Goal: Information Seeking & Learning: Learn about a topic

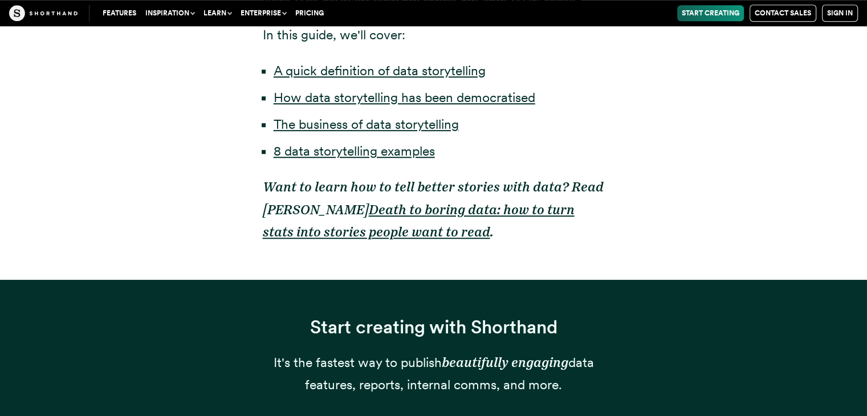
scroll to position [798, 0]
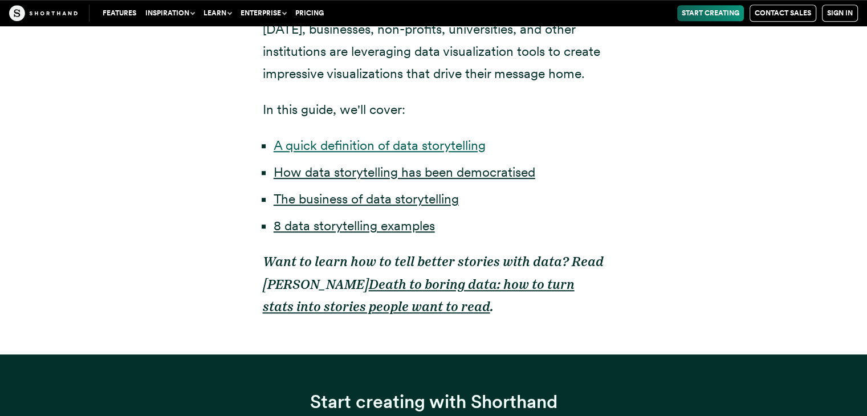
click at [363, 146] on link "A quick definition of data storytelling" at bounding box center [380, 145] width 212 height 16
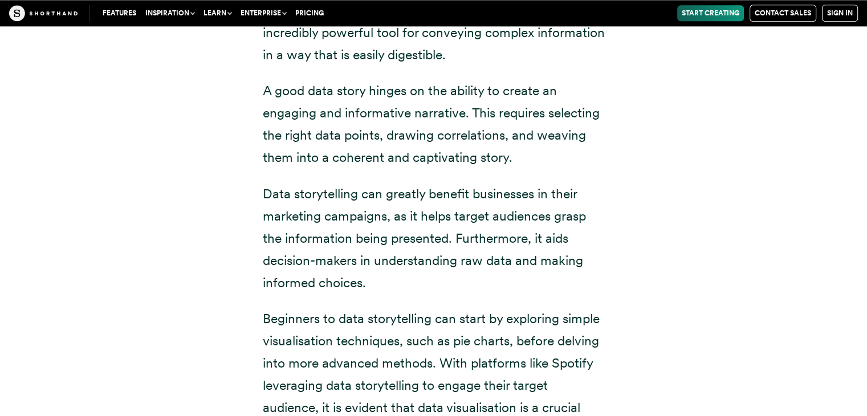
scroll to position [1724, 0]
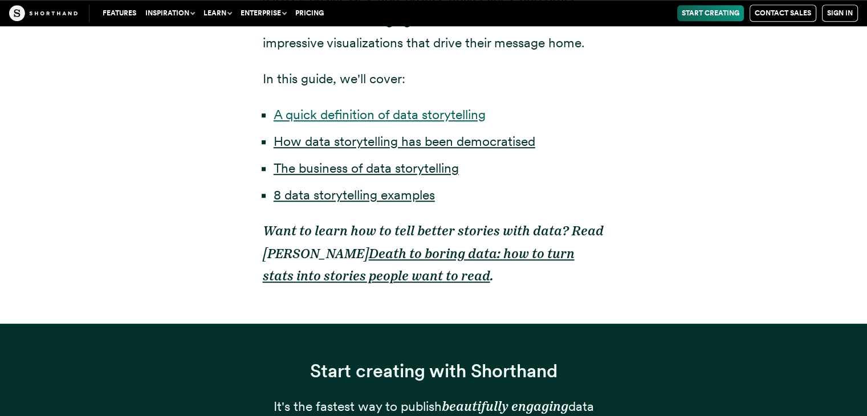
scroll to position [798, 0]
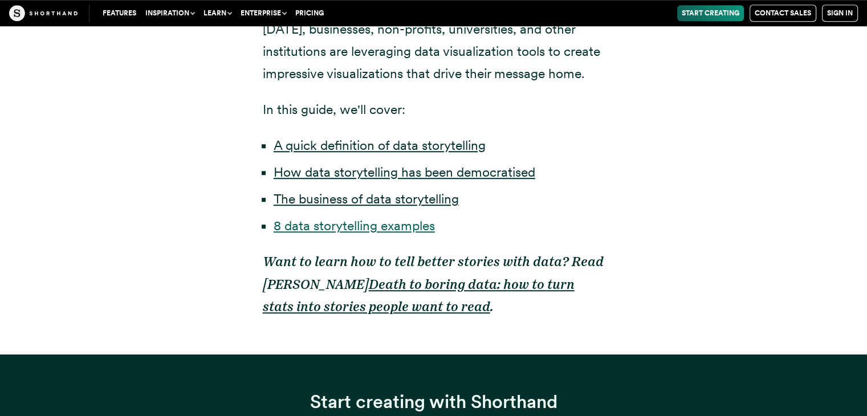
click at [335, 224] on link "8 data storytelling examples" at bounding box center [354, 226] width 161 height 16
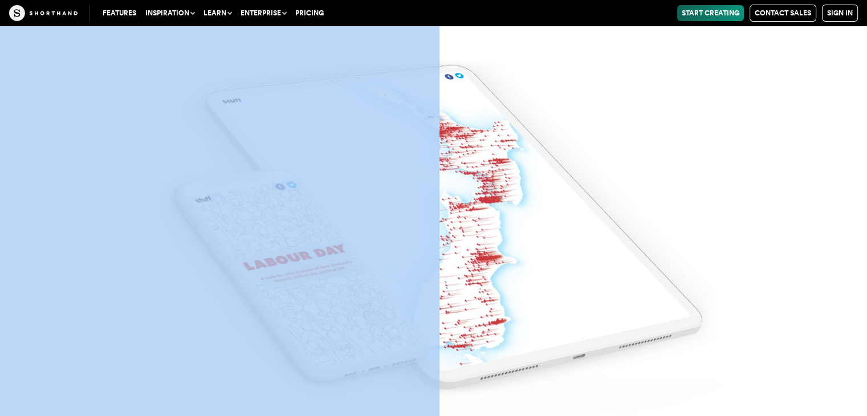
scroll to position [8646, 0]
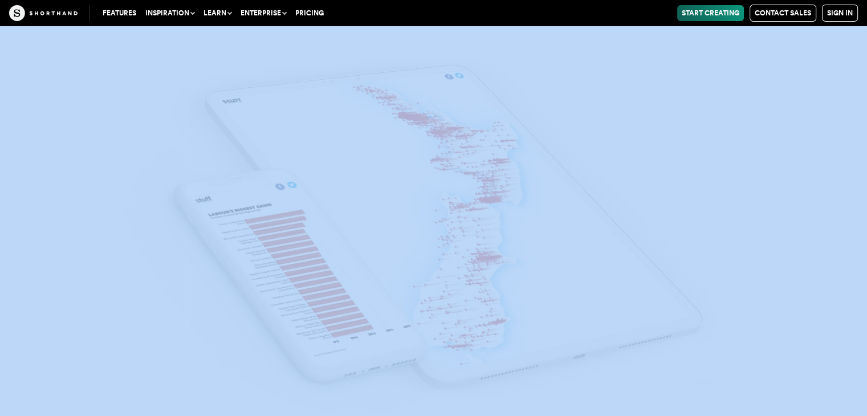
drag, startPoint x: 263, startPoint y: 232, endPoint x: 460, endPoint y: 279, distance: 202.9
copy article "6 loremips dolo sitametconse adipisci 2. Elitse do eiusmod Tempor inc Utlabo et…"
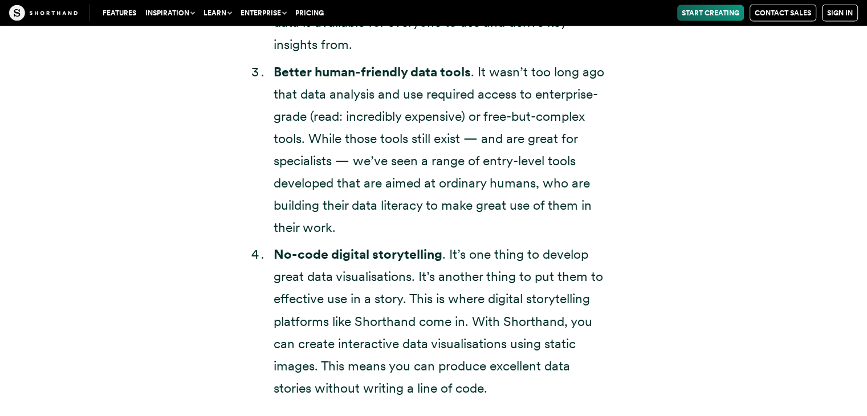
scroll to position [2680, 0]
